Goal: Task Accomplishment & Management: Manage account settings

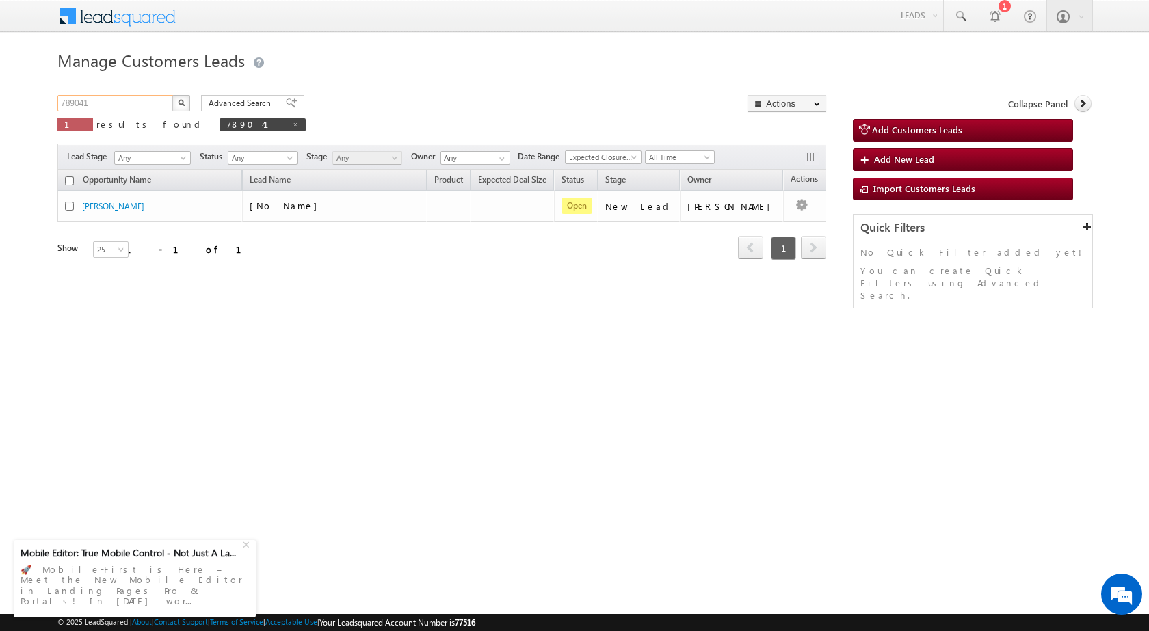
drag, startPoint x: 0, startPoint y: 0, endPoint x: 96, endPoint y: 104, distance: 141.3
click at [96, 104] on input "789041" at bounding box center [115, 103] width 117 height 16
paste input "307"
type input "789307"
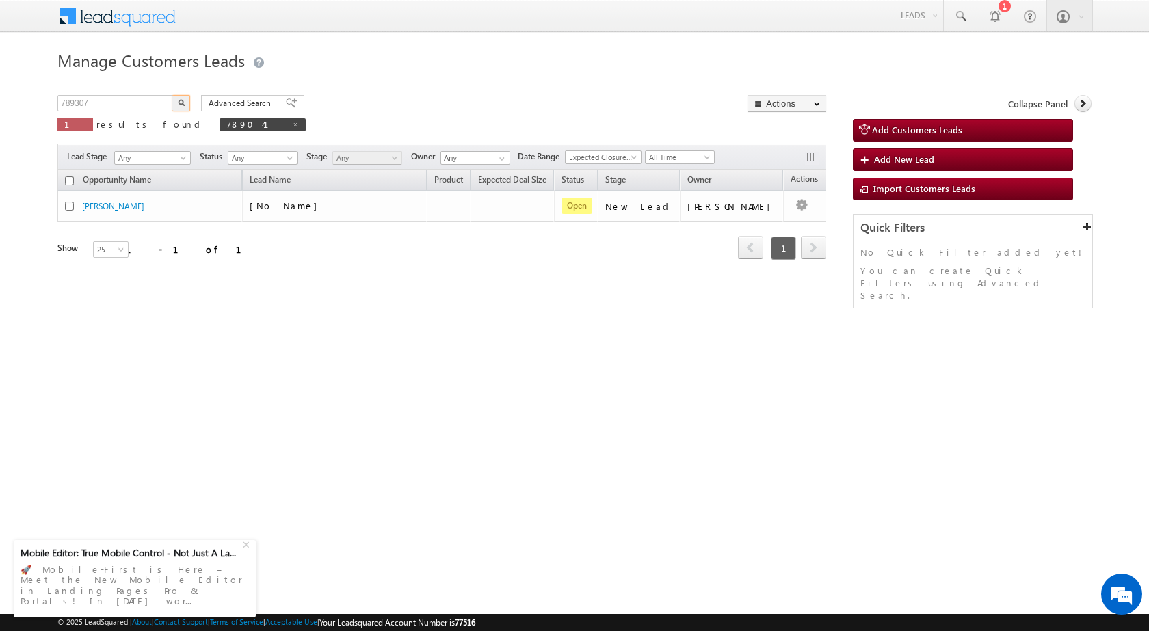
click at [177, 96] on button "button" at bounding box center [181, 103] width 18 height 16
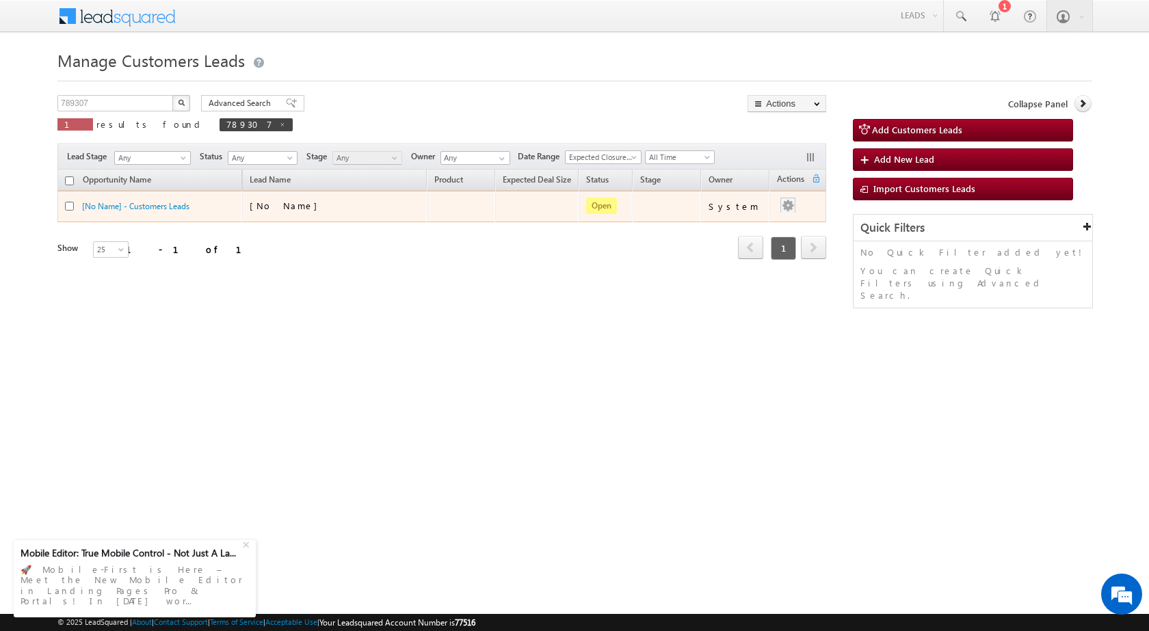
click at [792, 213] on div at bounding box center [788, 207] width 22 height 18
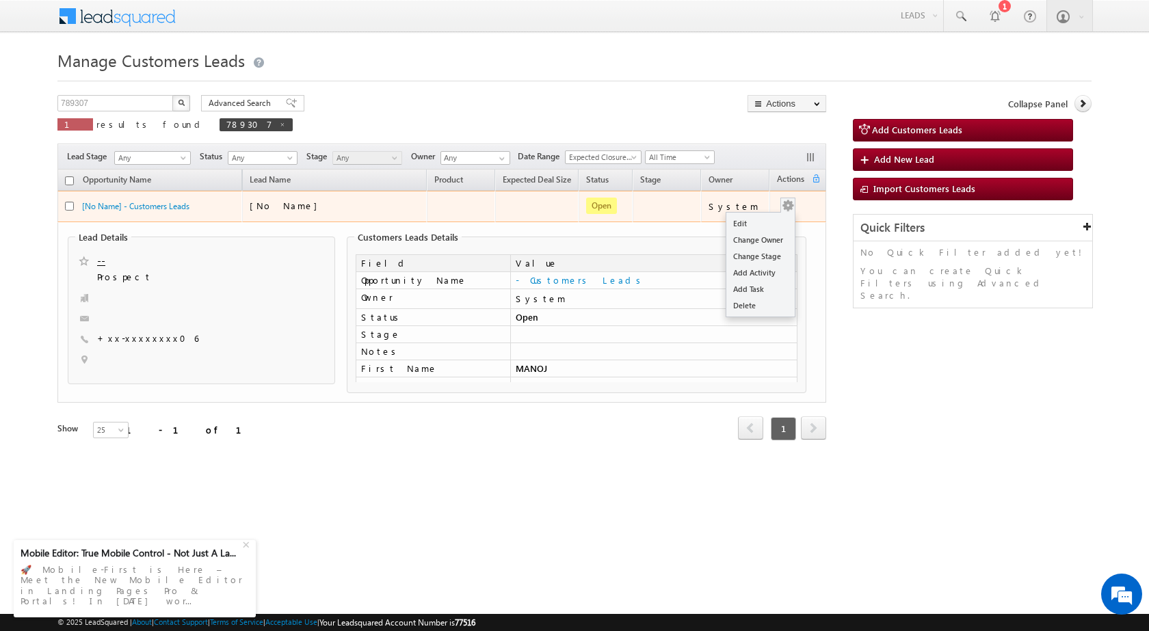
click at [787, 202] on button "button" at bounding box center [788, 206] width 14 height 14
click at [778, 223] on link "Edit" at bounding box center [760, 223] width 68 height 16
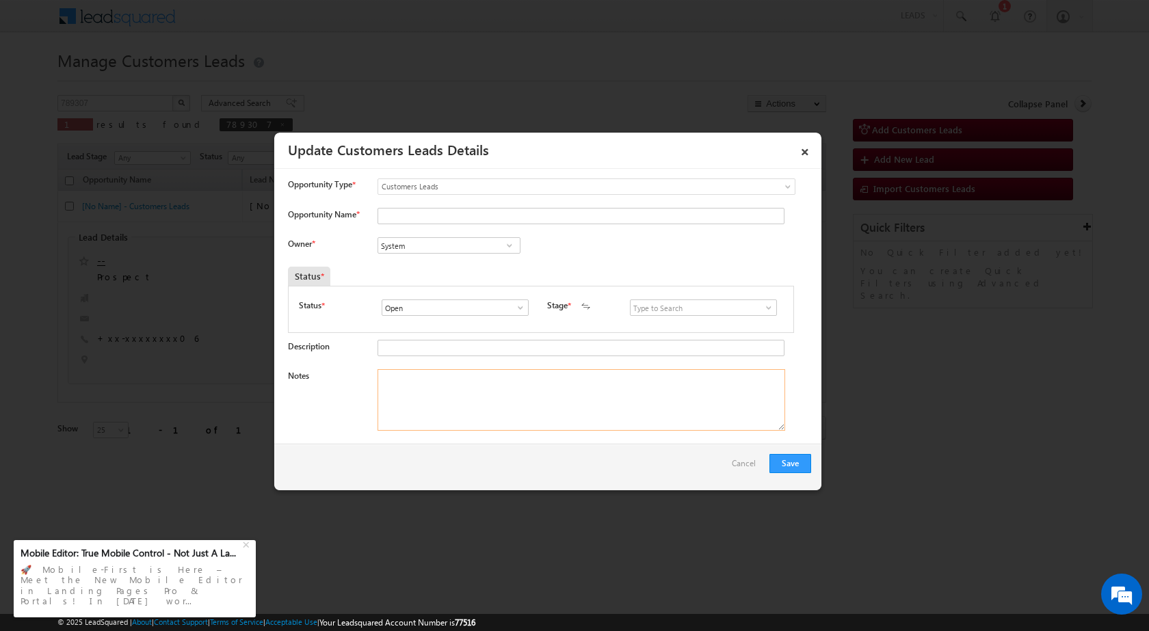
click at [583, 417] on textarea "Notes" at bounding box center [582, 400] width 408 height 62
paste textarea "789307 / [PERSON_NAME] [PERSON_NAME] / 7898932606 / CONSTRUCTION / OWNER FATHER…"
type textarea "789307 / [PERSON_NAME] [PERSON_NAME] / 7898932606 / CONSTRUCTION / OWNER FATHER…"
click at [765, 307] on span at bounding box center [769, 307] width 14 height 11
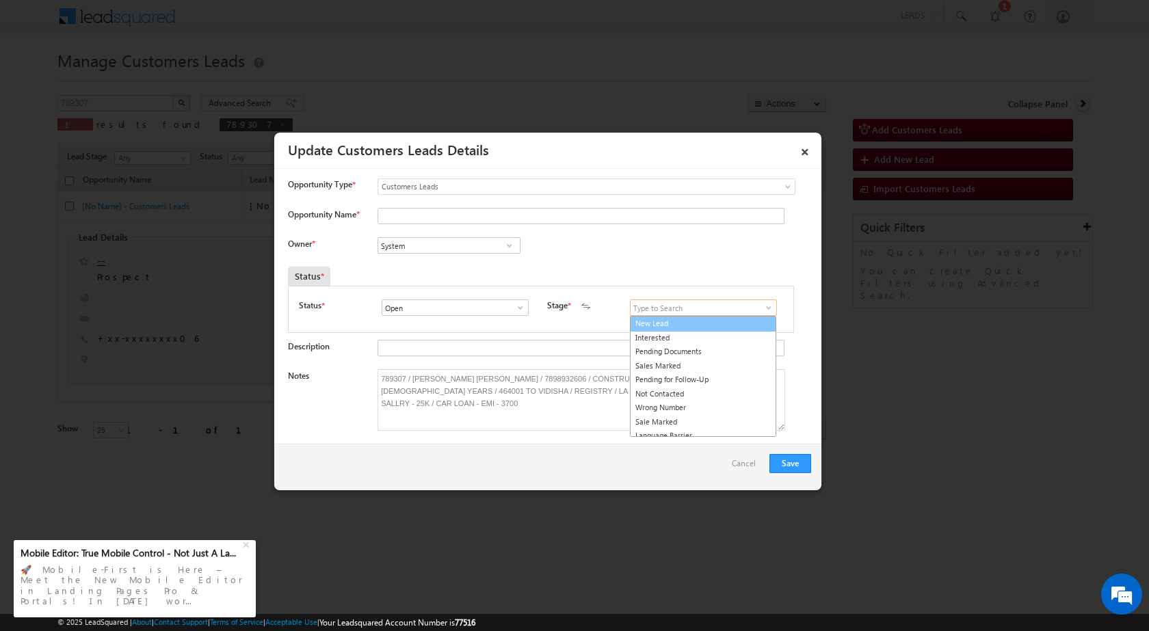
click at [719, 328] on link "New Lead" at bounding box center [703, 324] width 146 height 16
type input "New Lead"
click at [501, 245] on link at bounding box center [509, 246] width 17 height 14
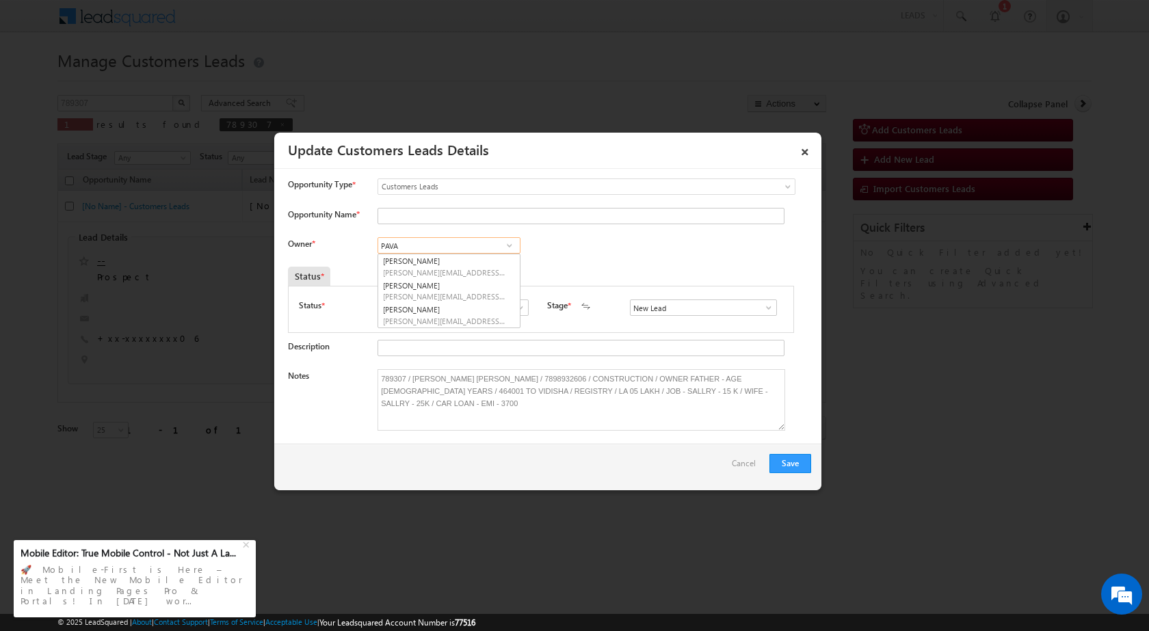
type input "PAVA"
click at [485, 246] on input at bounding box center [449, 245] width 143 height 16
click at [487, 315] on link "[PERSON_NAME] [PERSON_NAME][EMAIL_ADDRESS][DOMAIN_NAME]" at bounding box center [449, 315] width 143 height 26
type input "[PERSON_NAME]"
click at [411, 380] on textarea "789307 / [PERSON_NAME] [PERSON_NAME] / 7898932606 / CONSTRUCTION / OWNER FATHER…" at bounding box center [582, 400] width 408 height 62
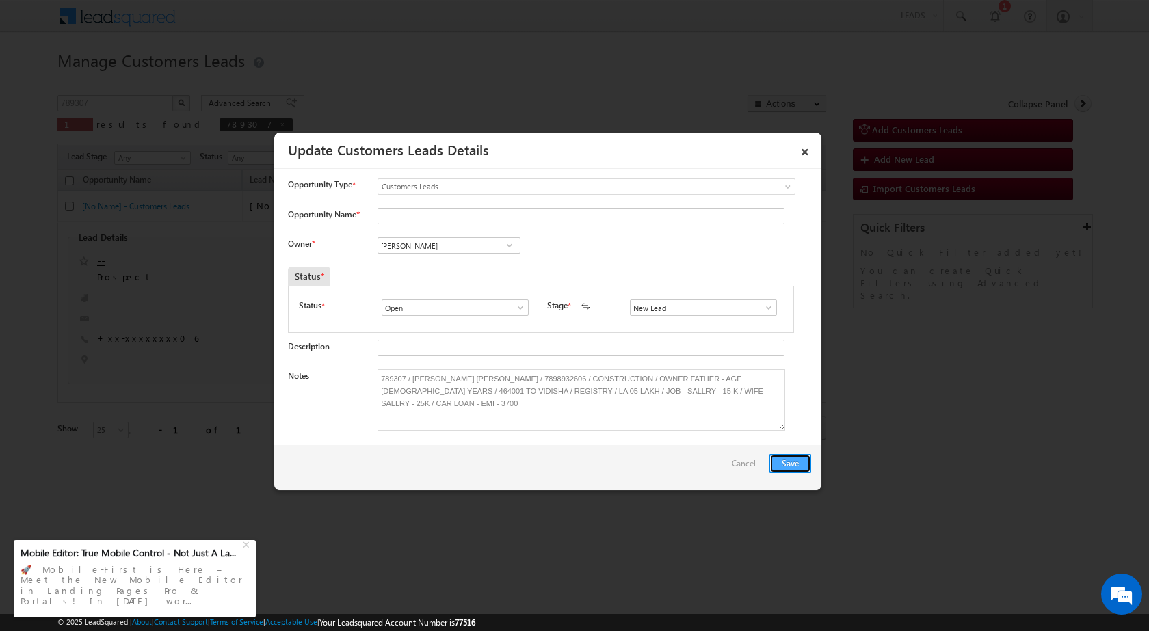
click at [781, 465] on button "Save" at bounding box center [790, 463] width 42 height 19
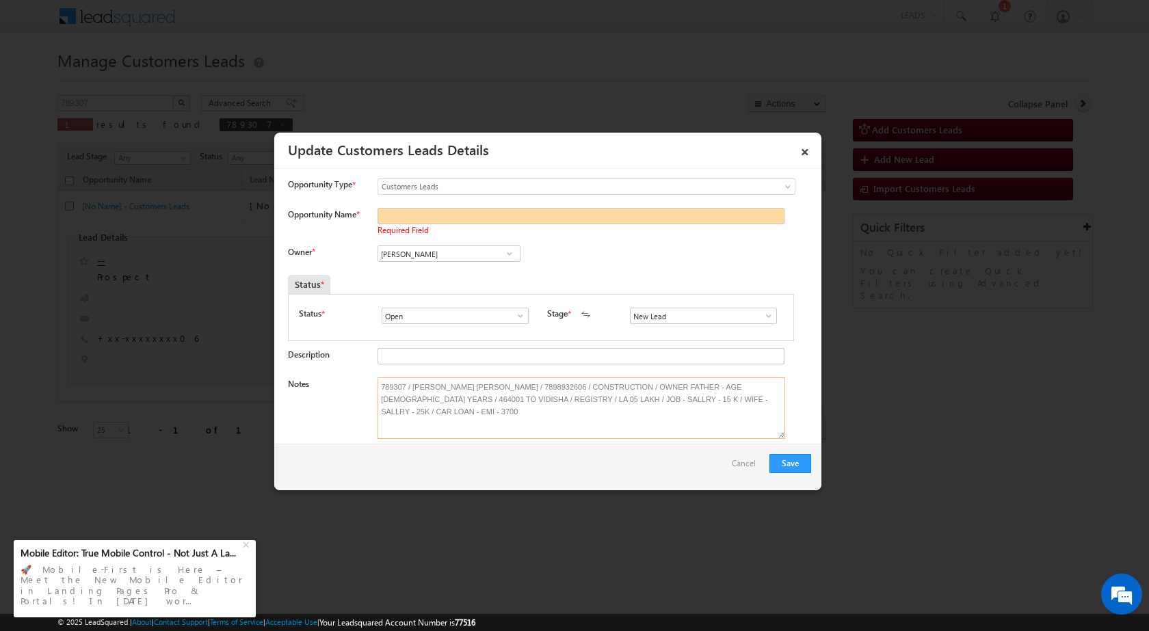
drag, startPoint x: 411, startPoint y: 388, endPoint x: 502, endPoint y: 388, distance: 91.0
click at [502, 388] on textarea "789307 / [PERSON_NAME] [PERSON_NAME] / 7898932606 / CONSTRUCTION / OWNER FATHER…" at bounding box center [582, 409] width 408 height 62
click at [454, 217] on input "Opportunity Name *" at bounding box center [581, 216] width 407 height 16
paste input "[PERSON_NAME] [PERSON_NAME]"
type input "[PERSON_NAME] [PERSON_NAME]"
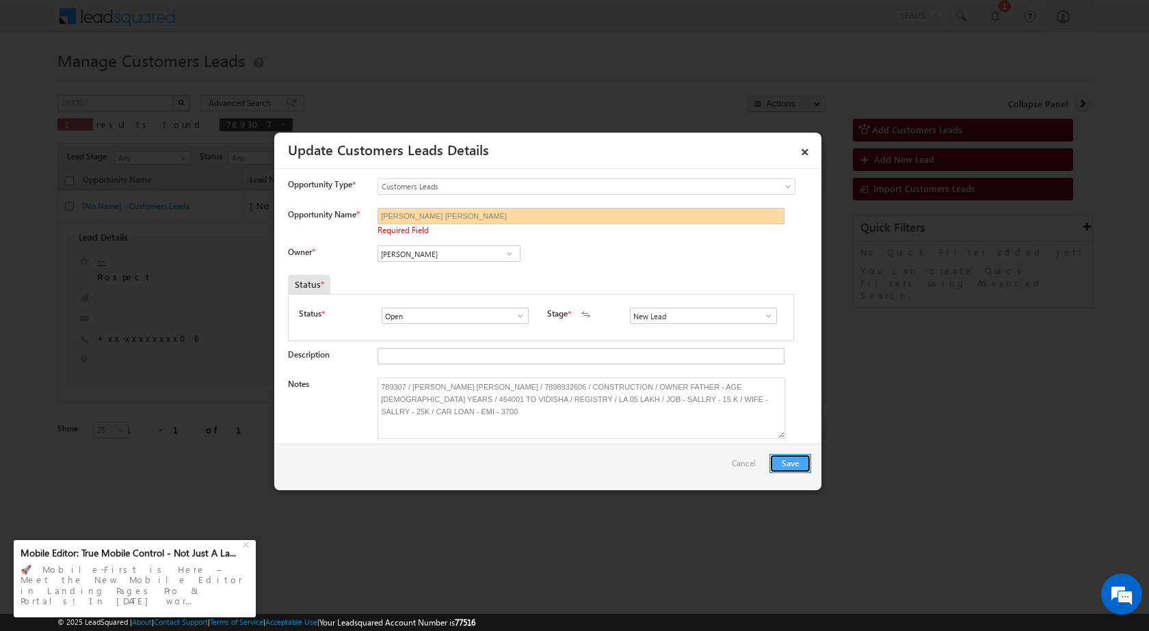
click at [800, 464] on button "Save" at bounding box center [790, 463] width 42 height 19
